Goal: Find specific page/section: Find specific page/section

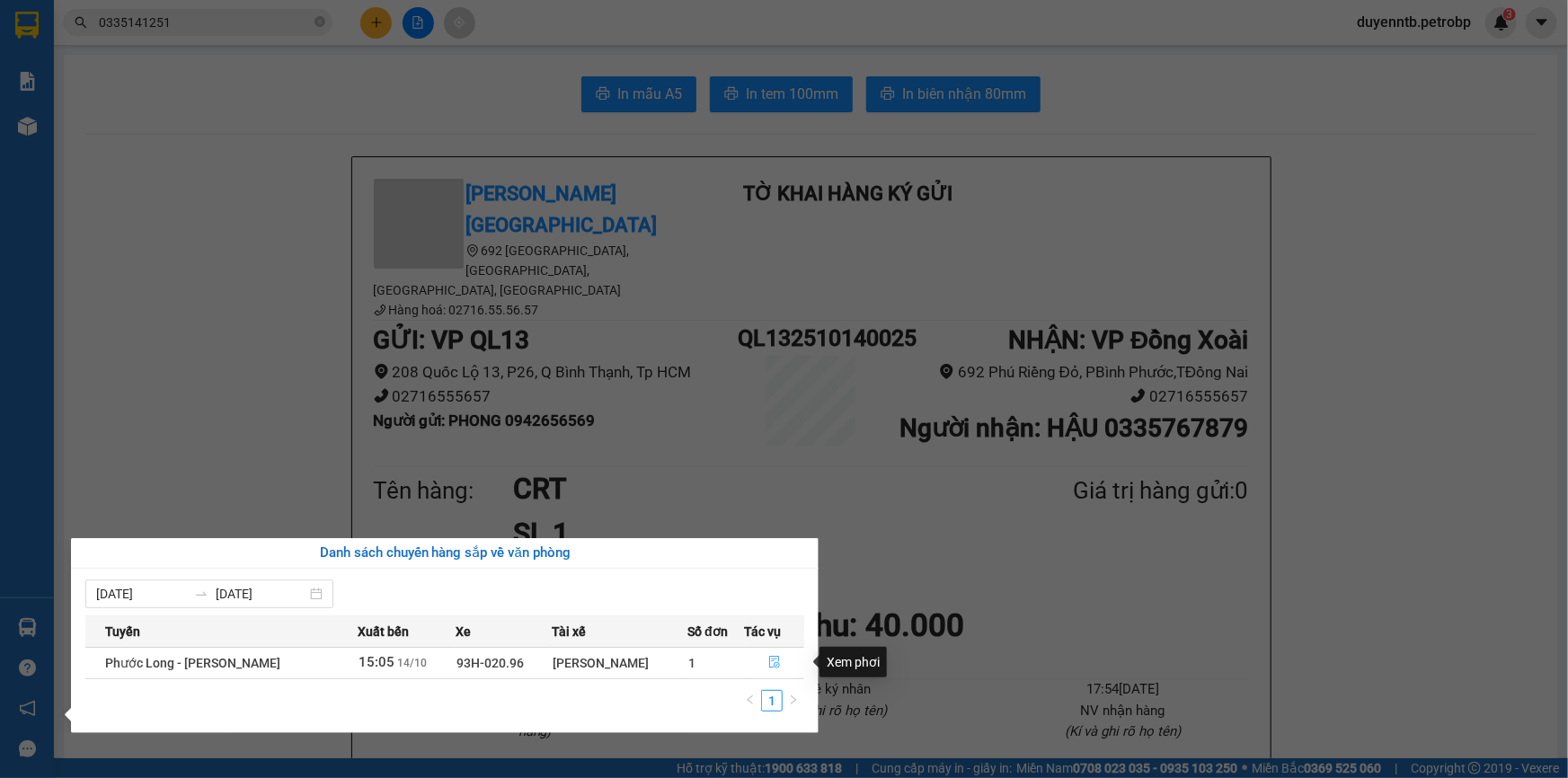
click at [772, 663] on icon "file-done" at bounding box center [774, 662] width 12 height 12
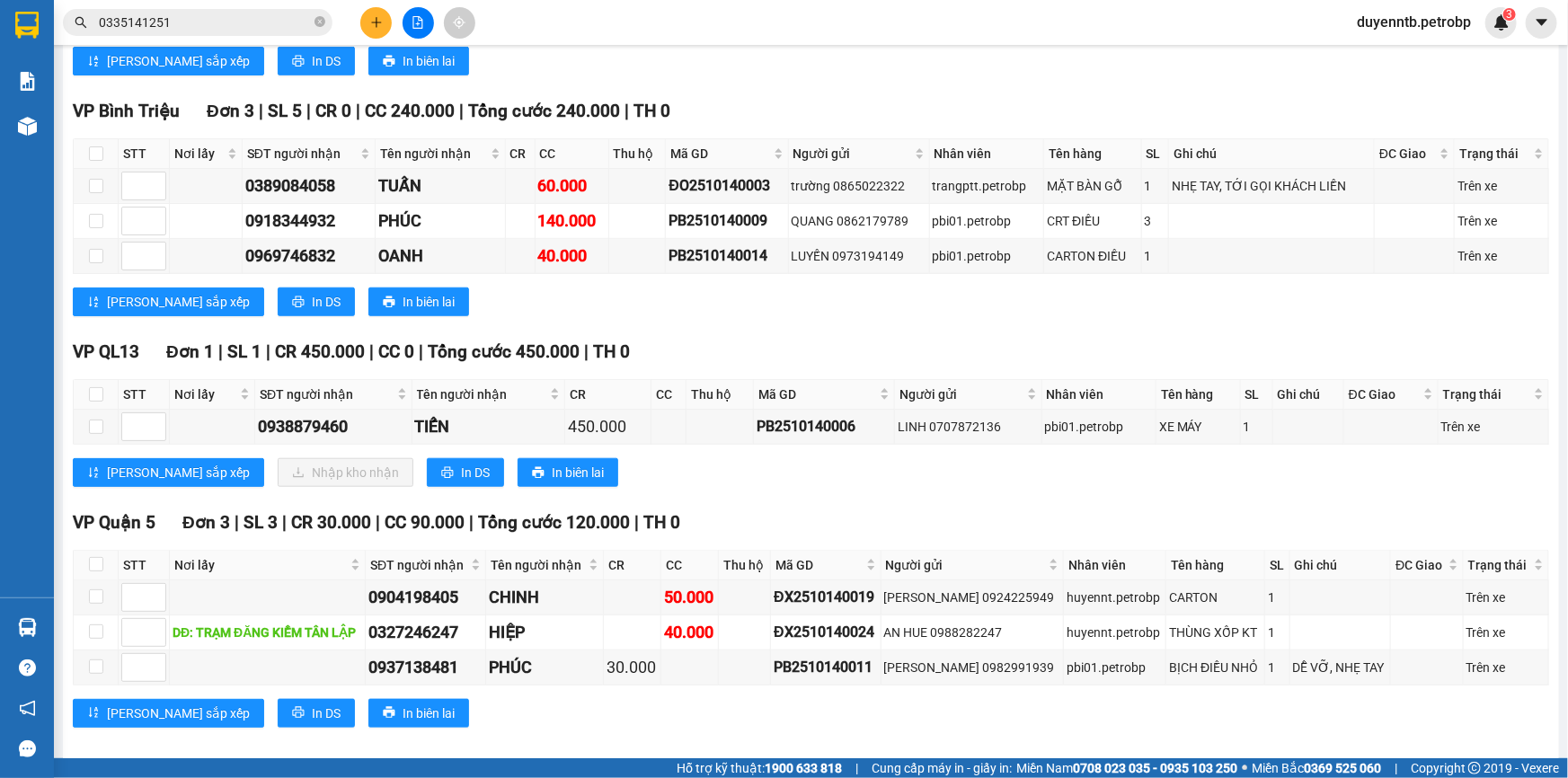
scroll to position [613, 0]
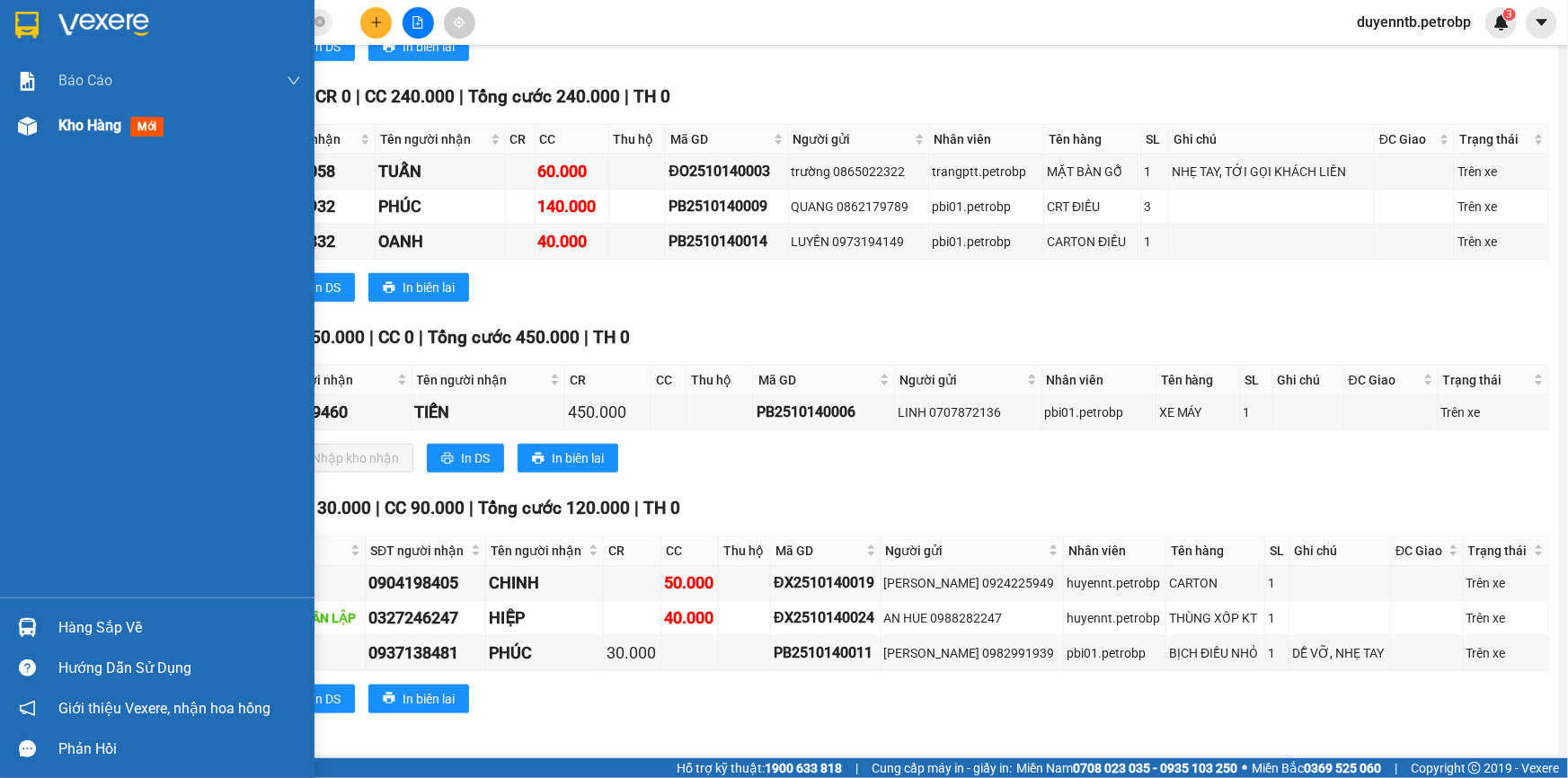
click at [18, 117] on img at bounding box center [28, 126] width 19 height 19
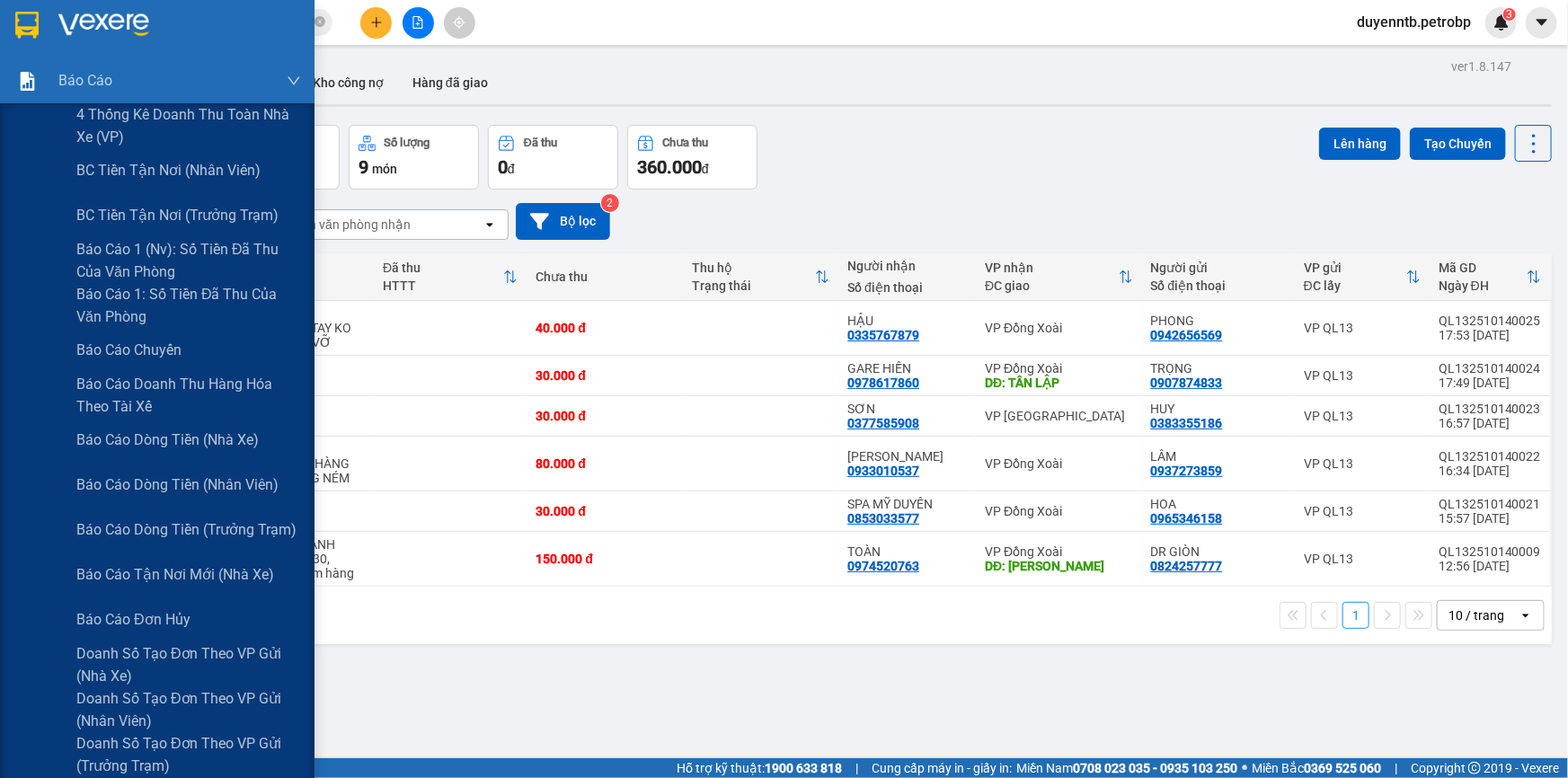
click at [23, 84] on img at bounding box center [28, 82] width 19 height 19
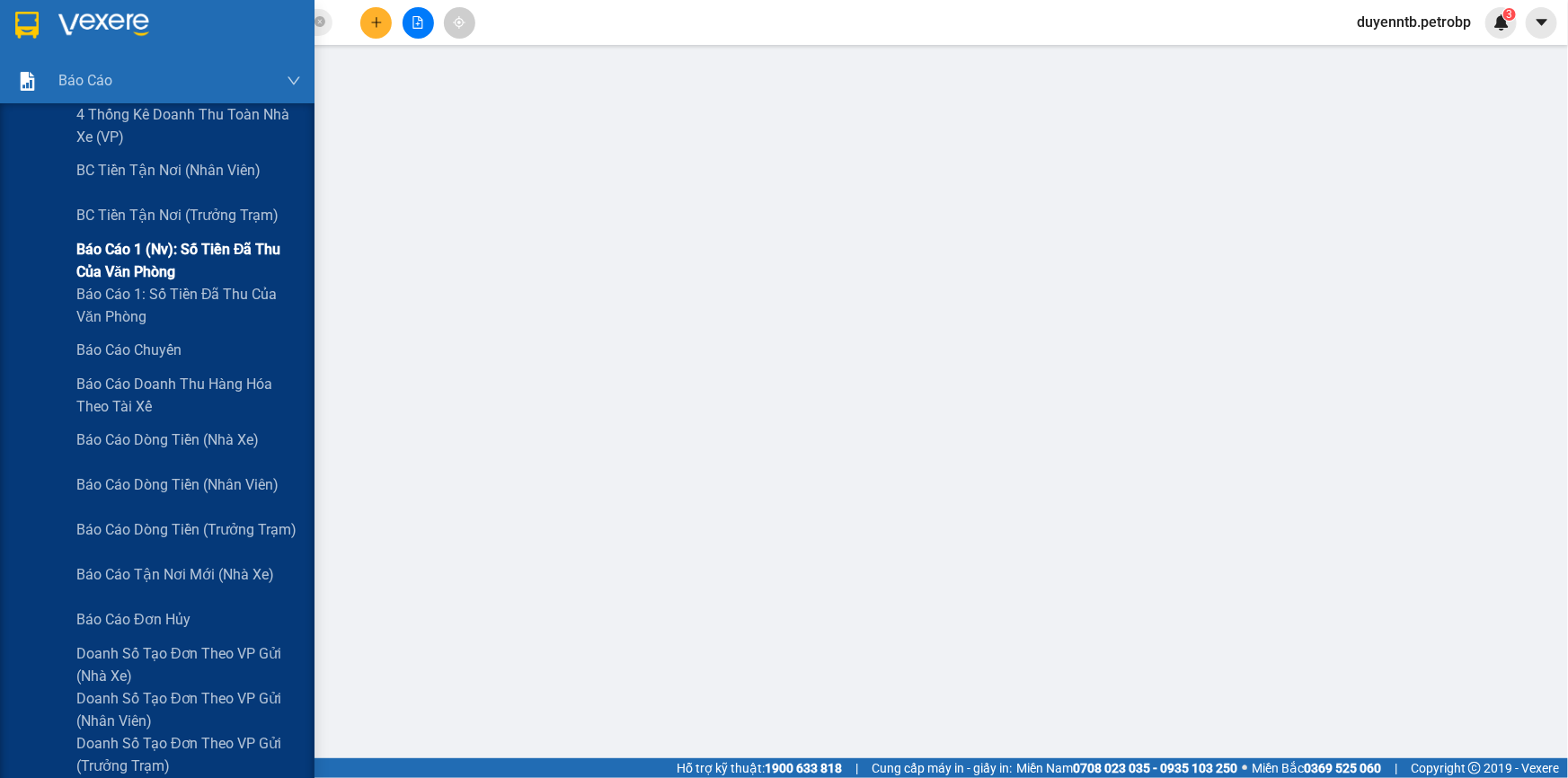
click at [184, 244] on span "Báo cáo 1 (nv): Số tiền đã thu của văn phòng" at bounding box center [188, 260] width 224 height 45
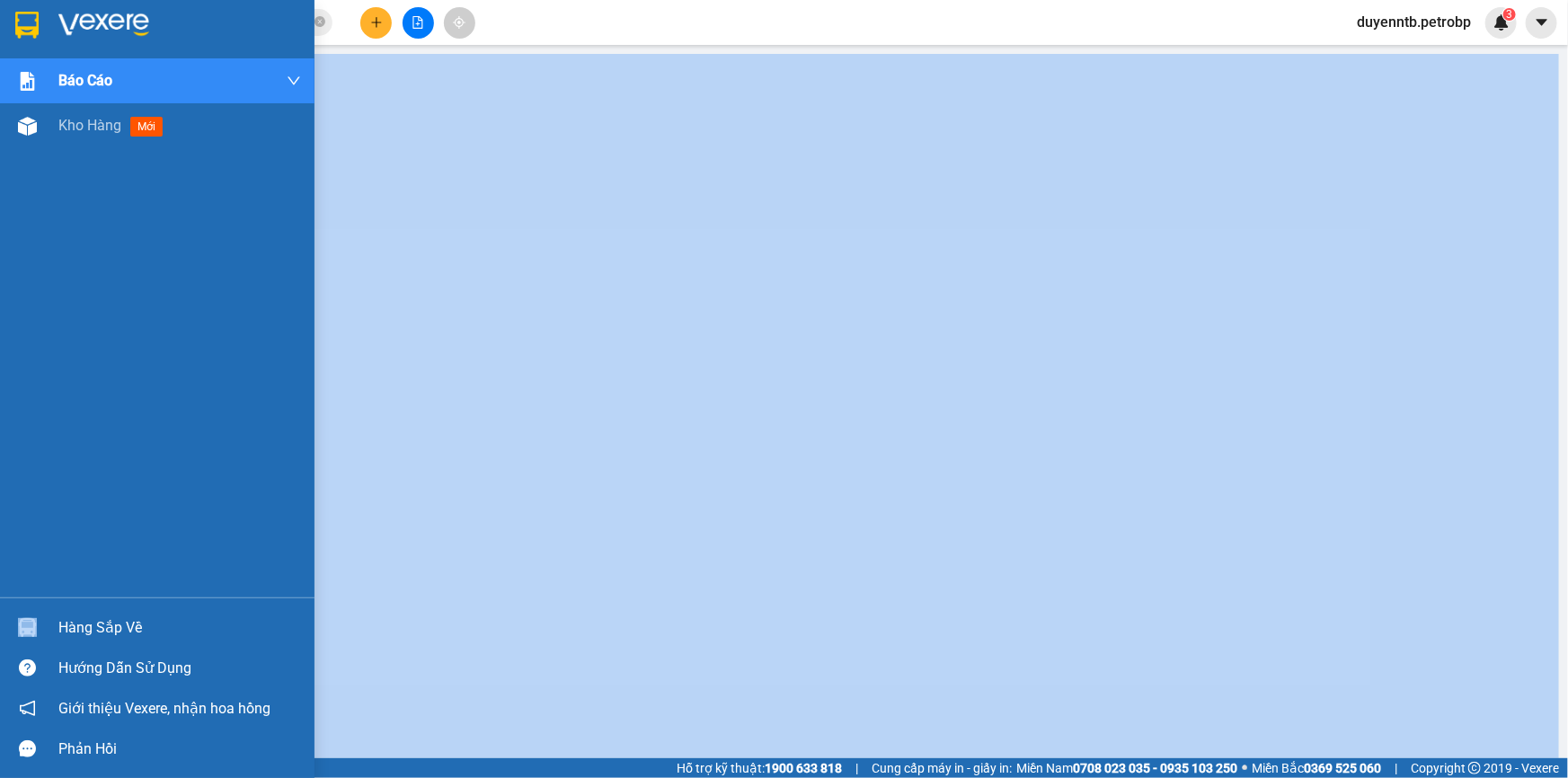
click at [58, 631] on div "Hàng sắp về" at bounding box center [157, 627] width 314 height 41
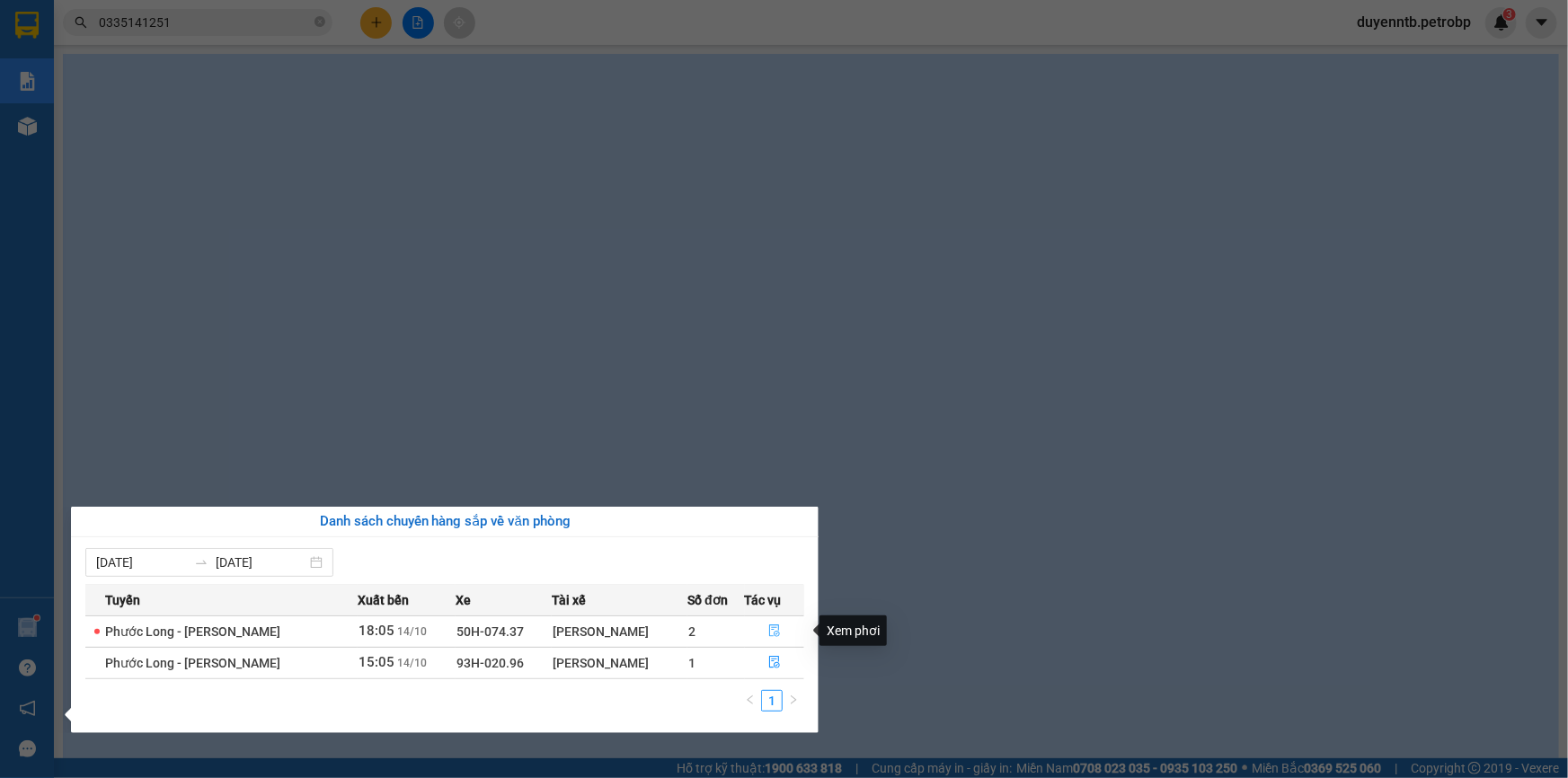
click at [778, 627] on icon "file-done" at bounding box center [774, 630] width 12 height 12
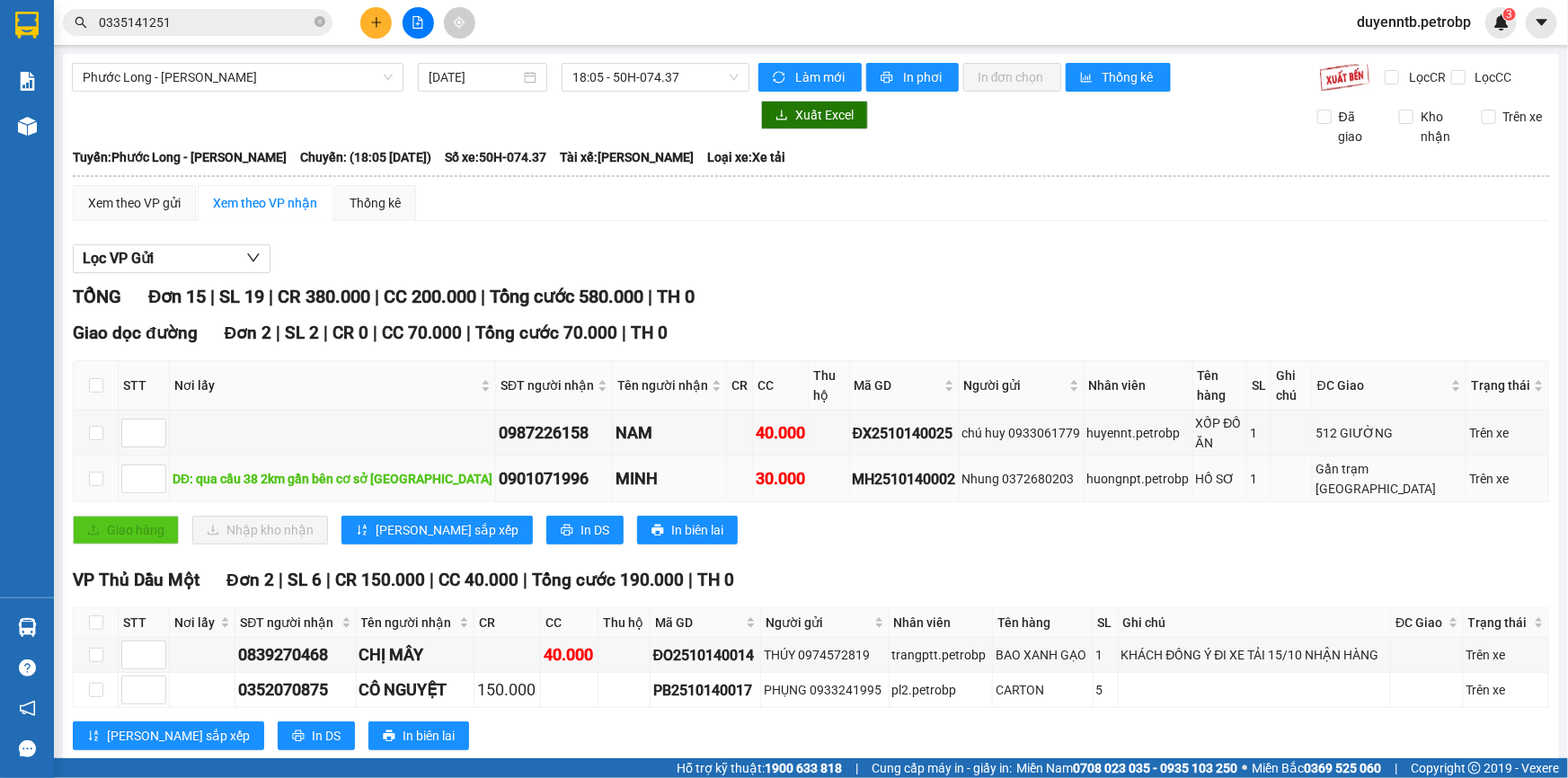
drag, startPoint x: 930, startPoint y: 442, endPoint x: 897, endPoint y: 442, distance: 33.0
click at [923, 457] on td "MH2510140002" at bounding box center [904, 480] width 109 height 46
click at [853, 468] on div "MH2510140002" at bounding box center [904, 480] width 104 height 23
drag, startPoint x: 925, startPoint y: 443, endPoint x: 818, endPoint y: 439, distance: 107.1
click at [850, 457] on td "MH2510140002" at bounding box center [904, 480] width 109 height 46
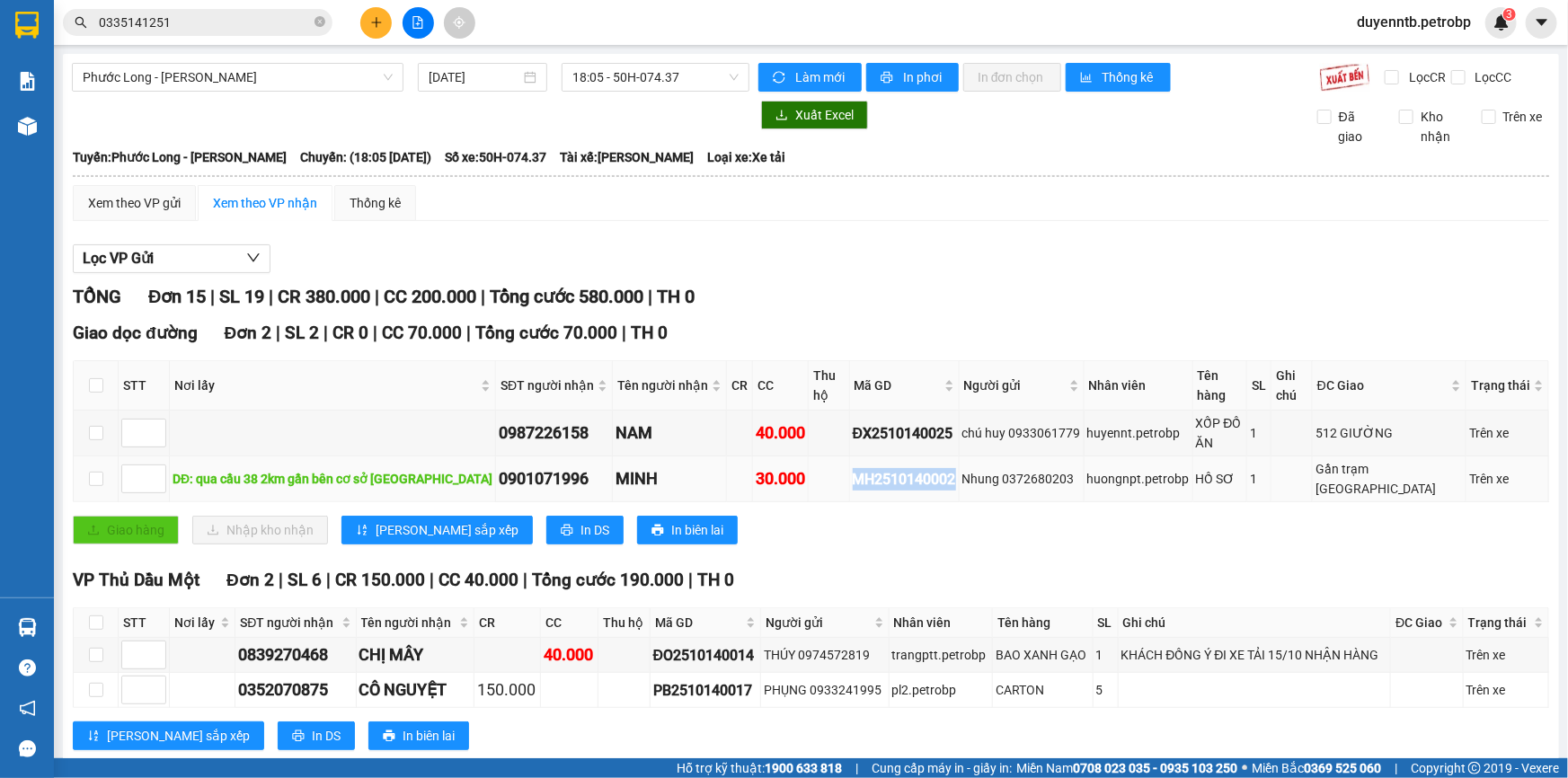
copy div "MH2510140002"
click at [293, 23] on input "0335141251" at bounding box center [204, 22] width 212 height 20
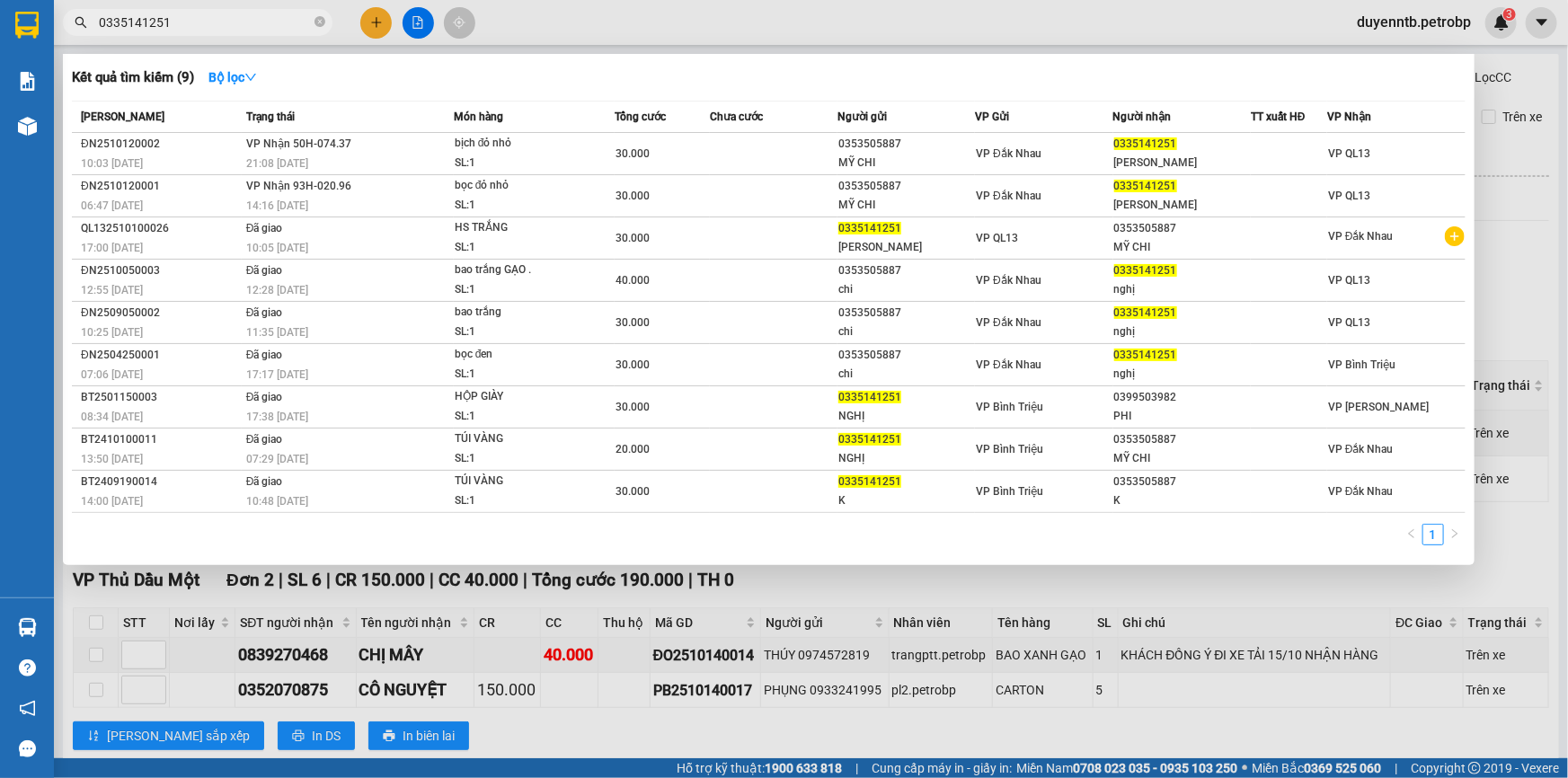
drag, startPoint x: 293, startPoint y: 23, endPoint x: 267, endPoint y: 28, distance: 26.5
click at [267, 28] on input "0335141251" at bounding box center [204, 22] width 212 height 20
click at [316, 23] on icon "close-circle" at bounding box center [319, 21] width 10 height 10
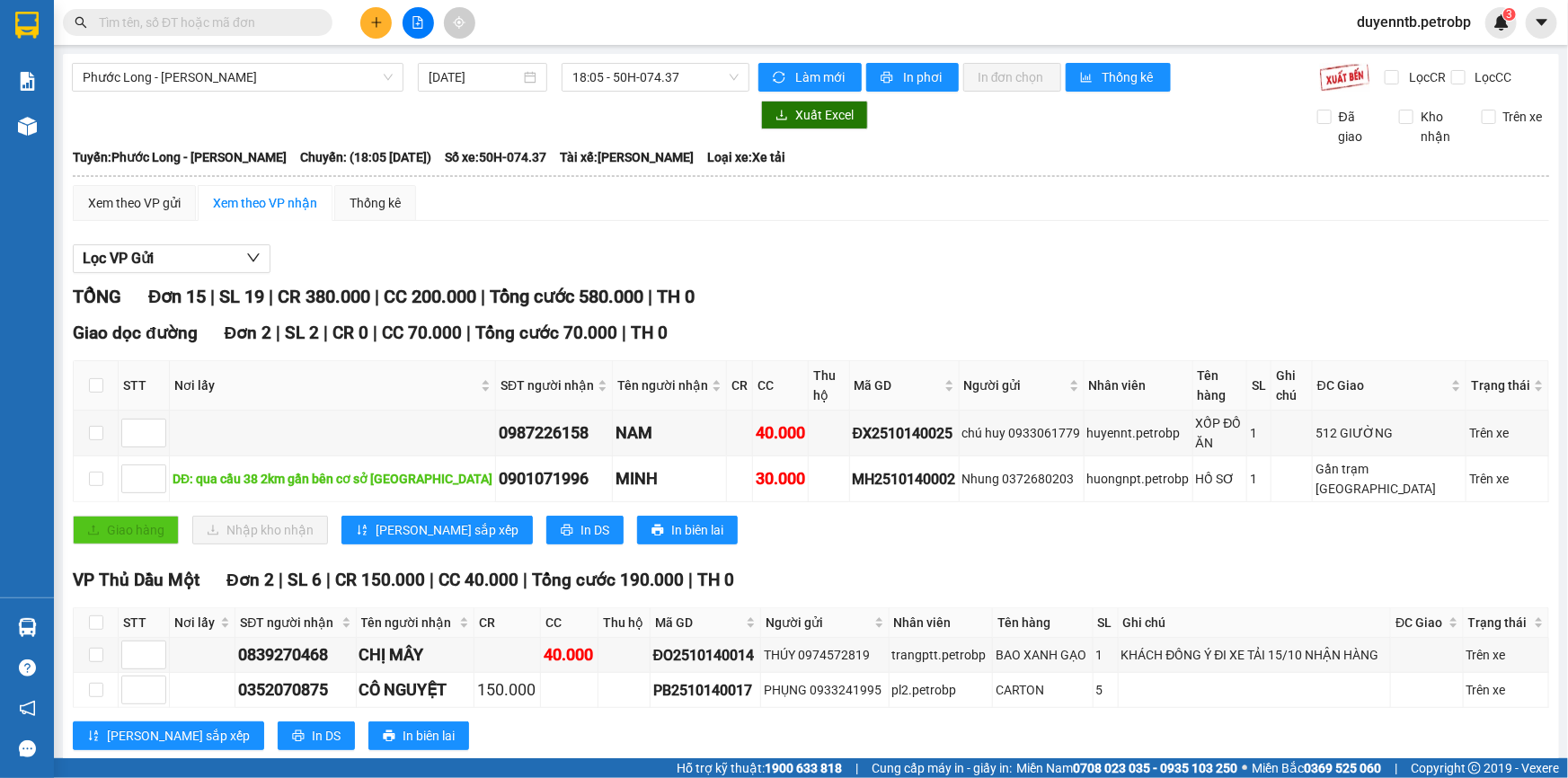
paste input "MH2510140002"
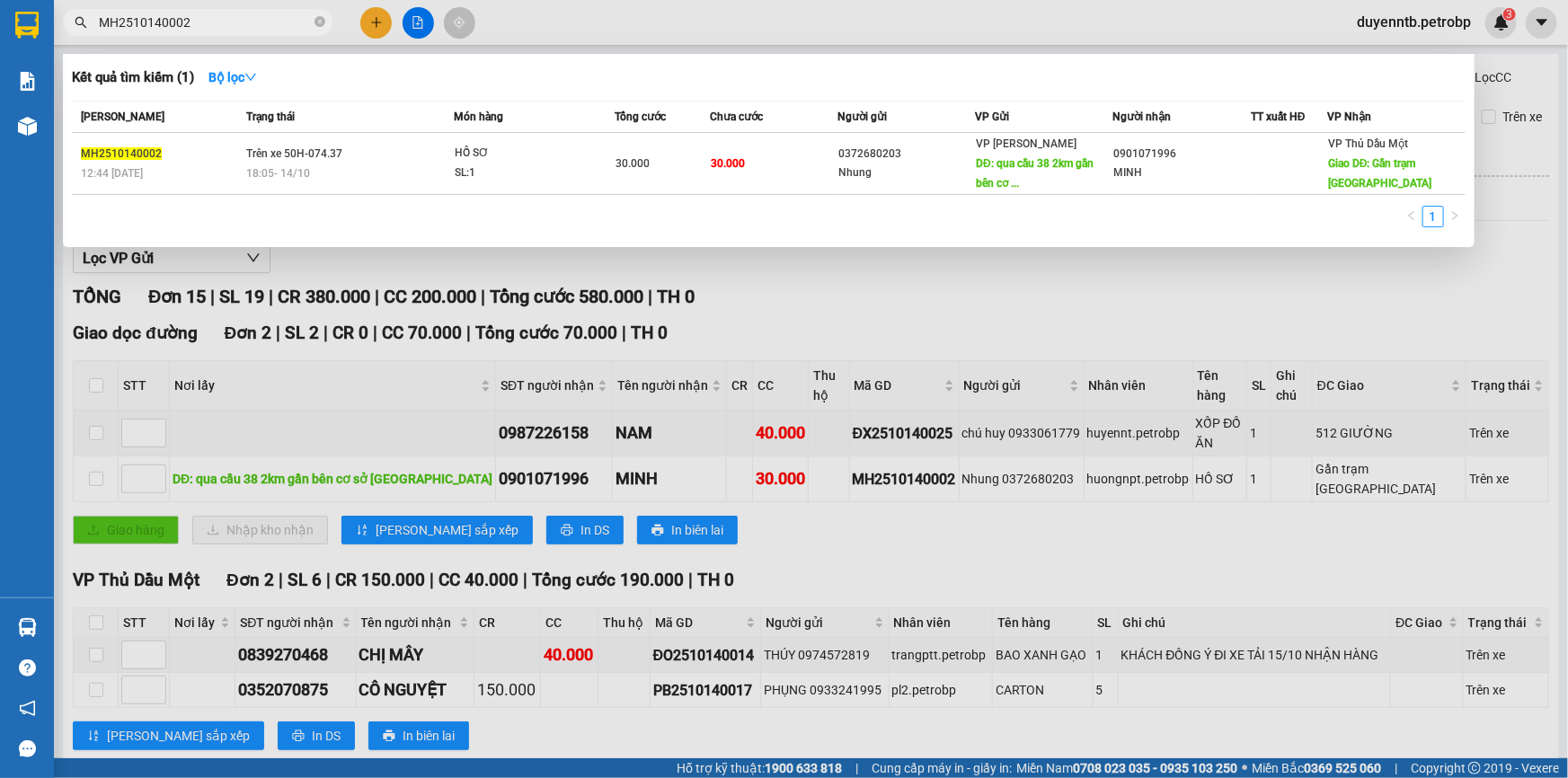
type input "MH2510140002"
click at [829, 322] on div at bounding box center [784, 389] width 1568 height 778
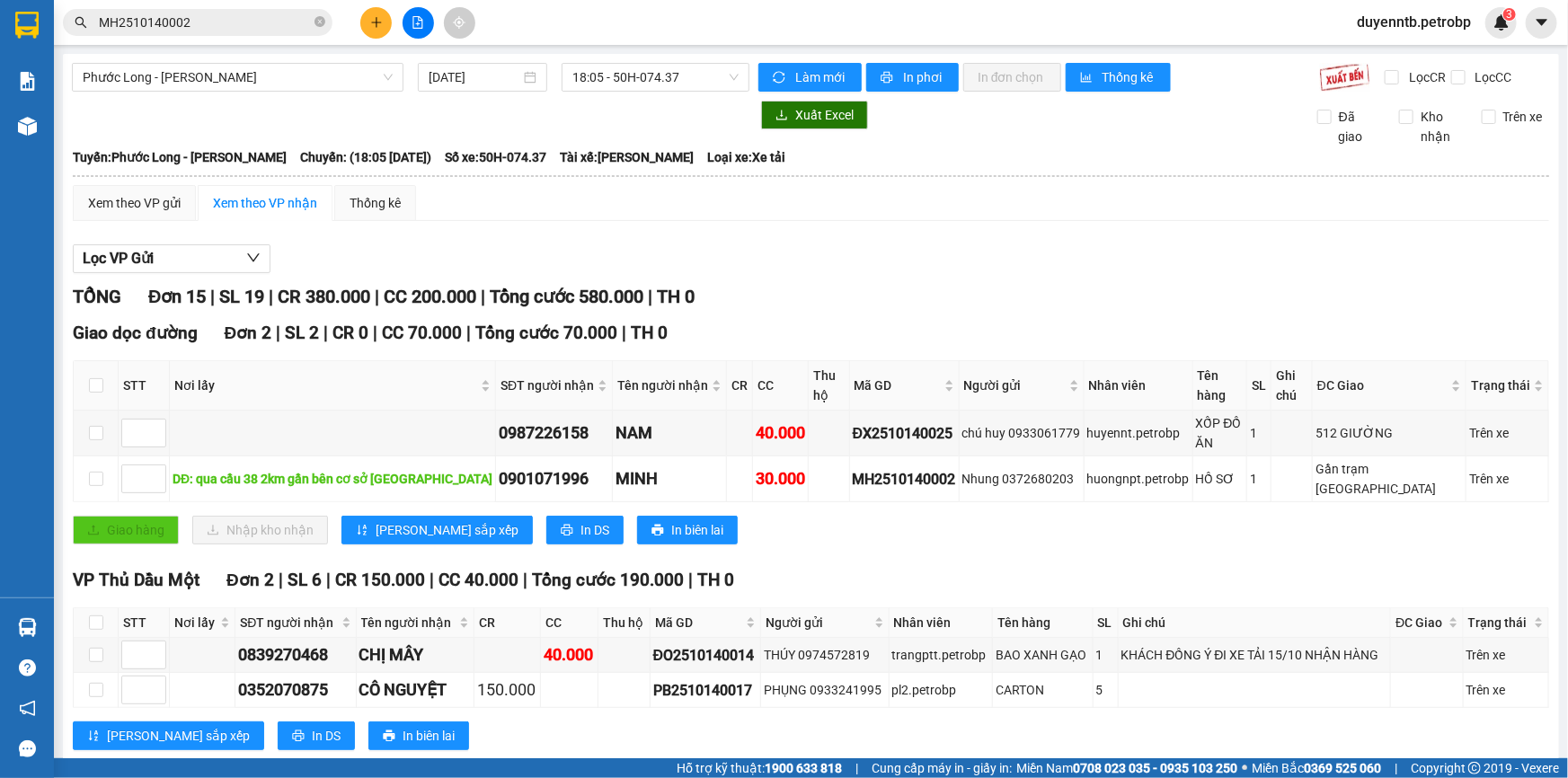
click at [829, 322] on div "Giao dọc đường Đơn 2 | SL 2 | CR 0 | CC 70.000 | Tổng cước 70.000 | TH 0" at bounding box center [811, 333] width 1476 height 27
drag, startPoint x: 925, startPoint y: 405, endPoint x: 811, endPoint y: 404, distance: 114.0
click at [811, 410] on tr "0987226158 NAM 40.000 ĐX2510140025 chú huy 0933061779 huyennt.petrobp XỐP ĐỒ ĂN…" at bounding box center [811, 433] width 1475 height 46
copy div "ĐX2510140025"
click at [317, 23] on icon "close-circle" at bounding box center [319, 21] width 10 height 10
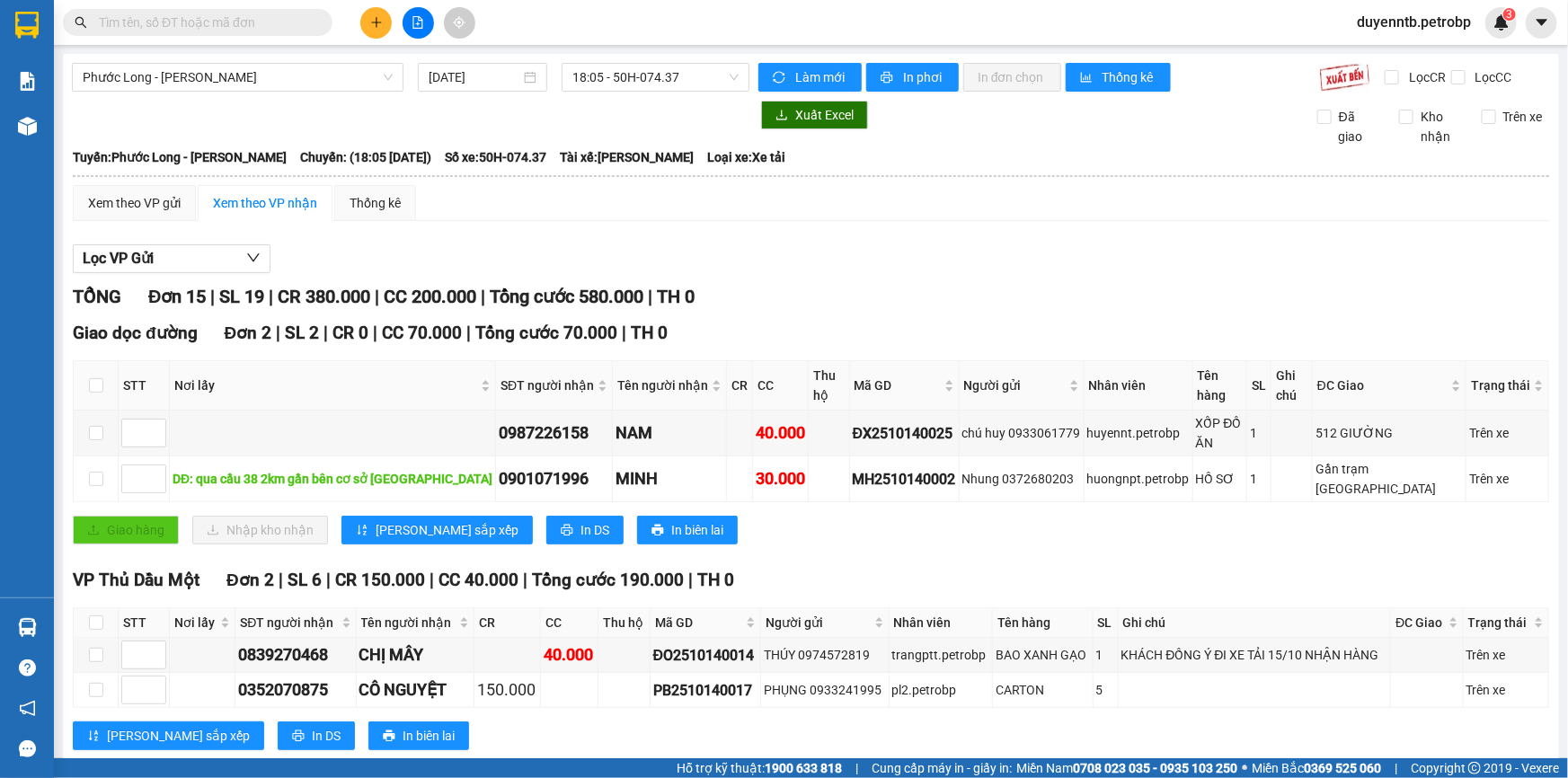
paste input "ĐX2510140025"
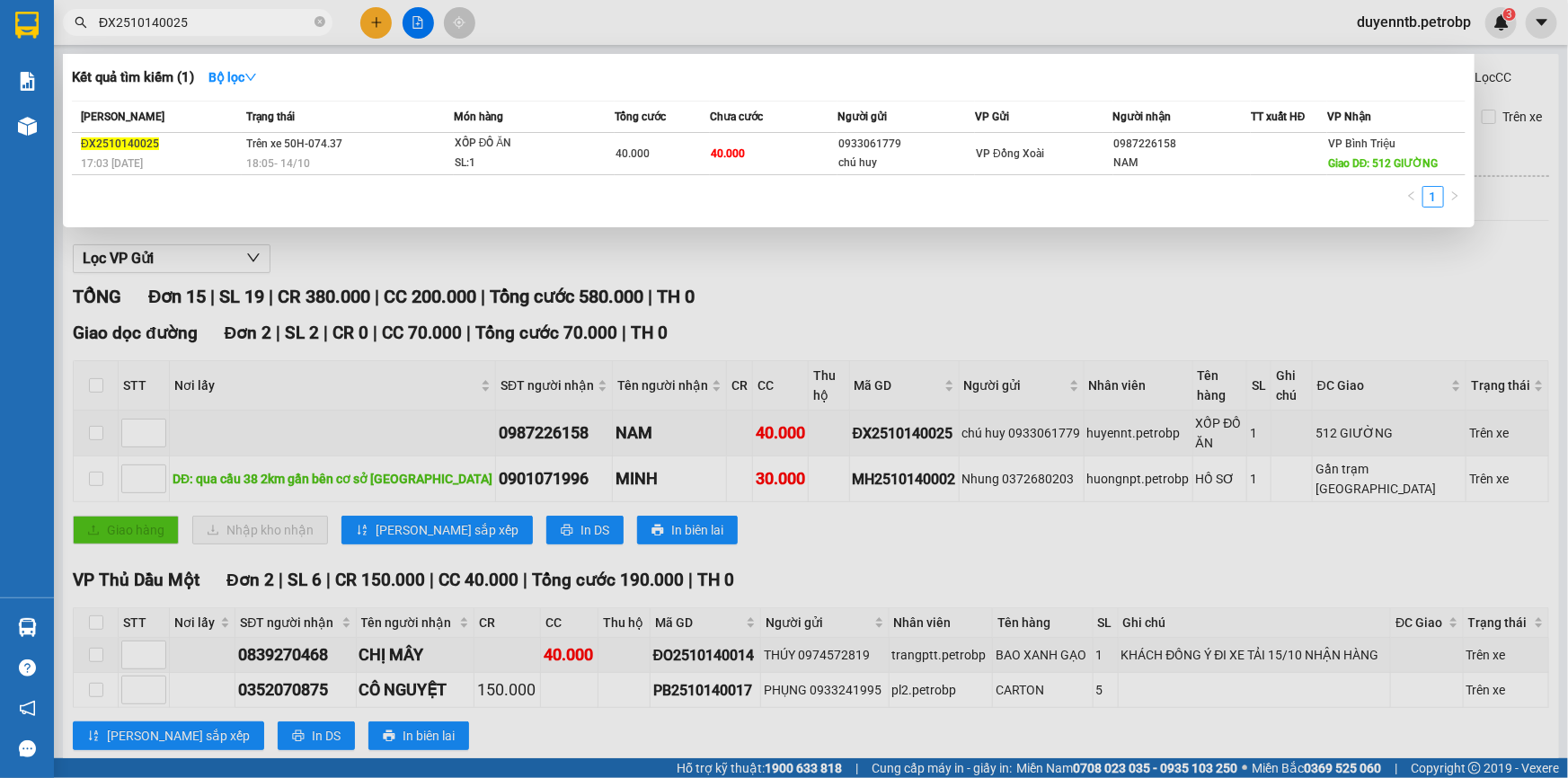
type input "ĐX2510140025"
click at [924, 408] on div at bounding box center [784, 389] width 1568 height 778
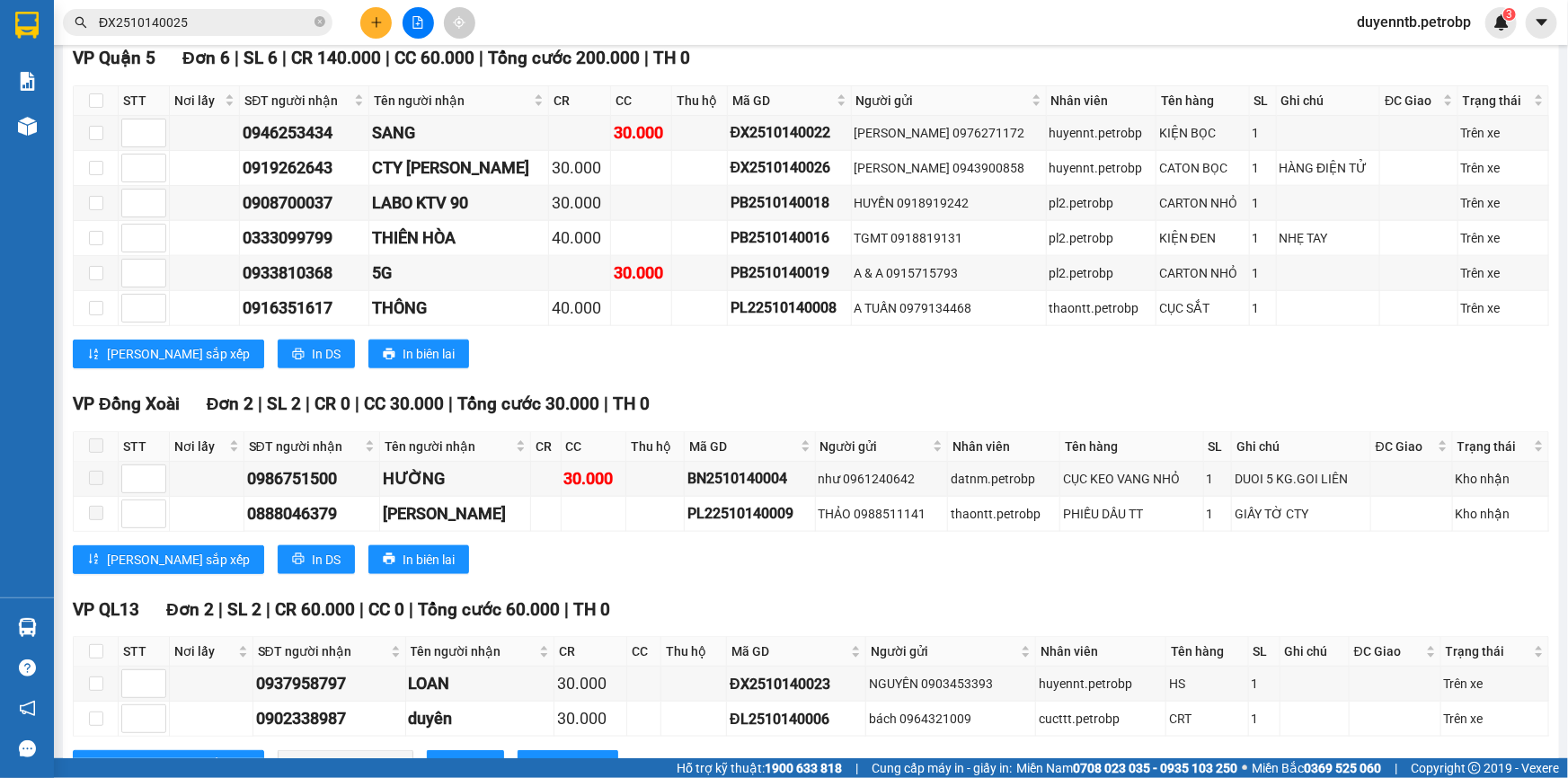
scroll to position [922, 0]
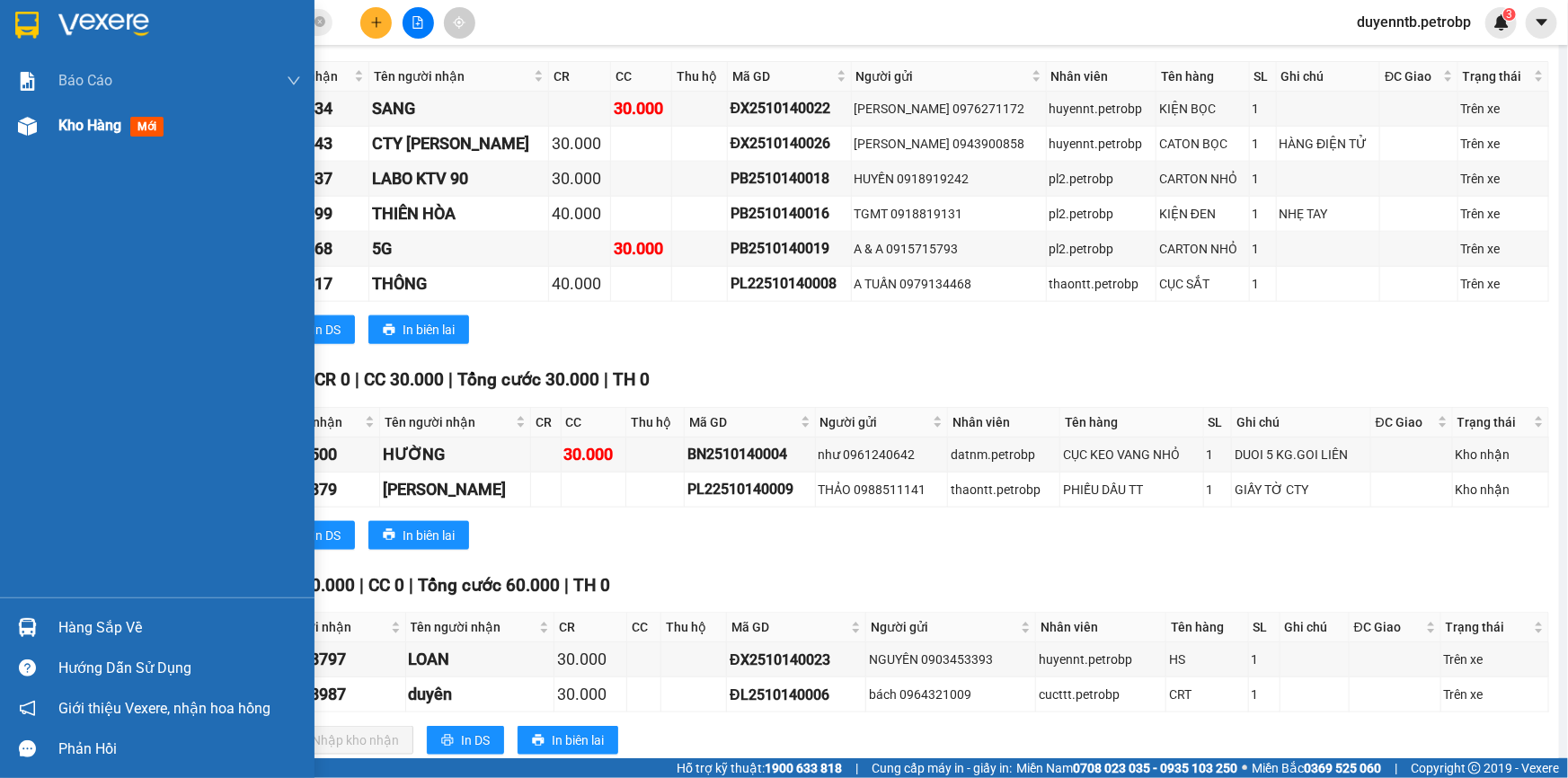
click at [44, 117] on div "Kho hàng mới" at bounding box center [157, 125] width 314 height 45
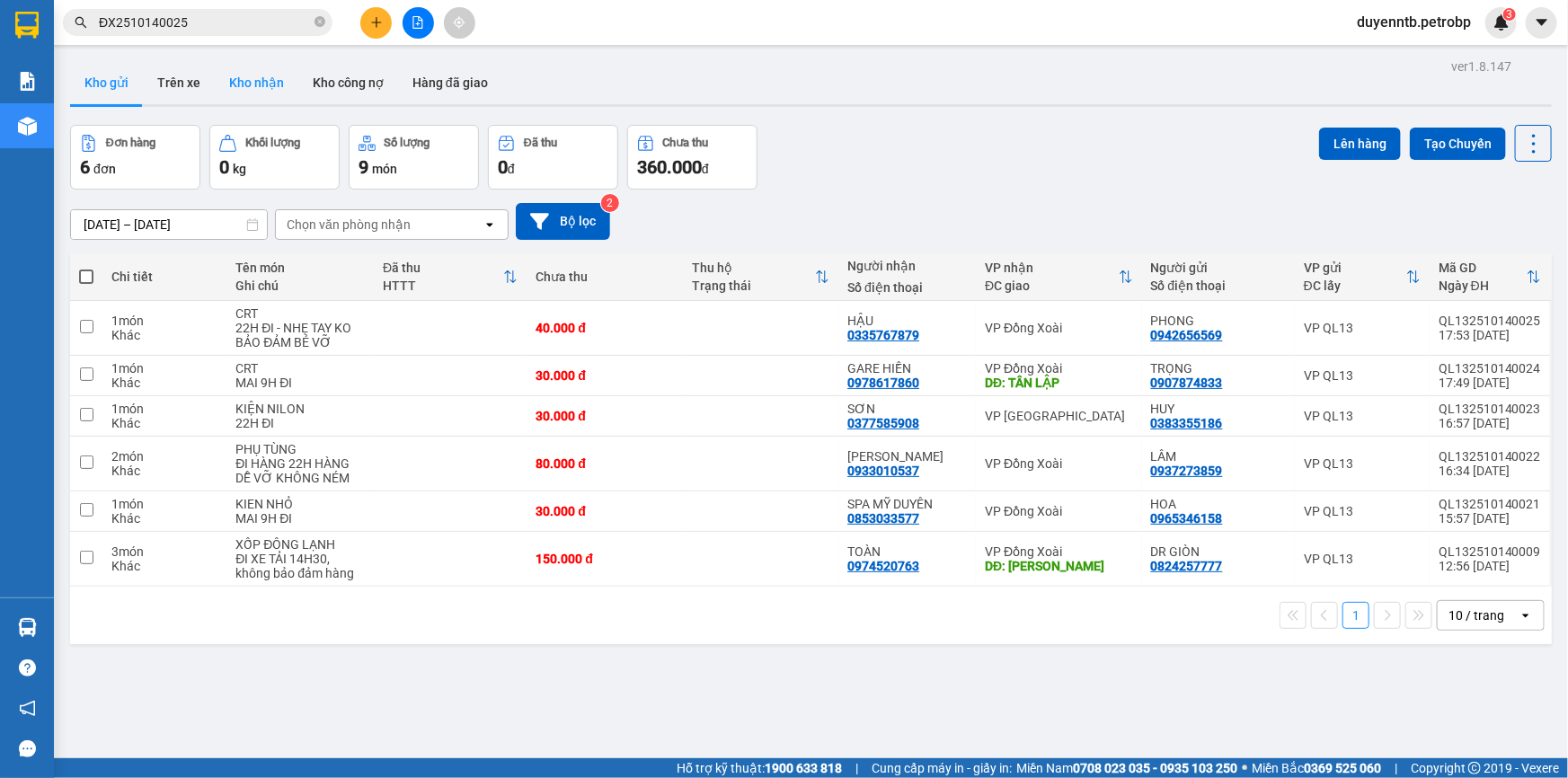
click at [268, 94] on button "Kho nhận" at bounding box center [256, 82] width 84 height 43
